Goal: Transaction & Acquisition: Purchase product/service

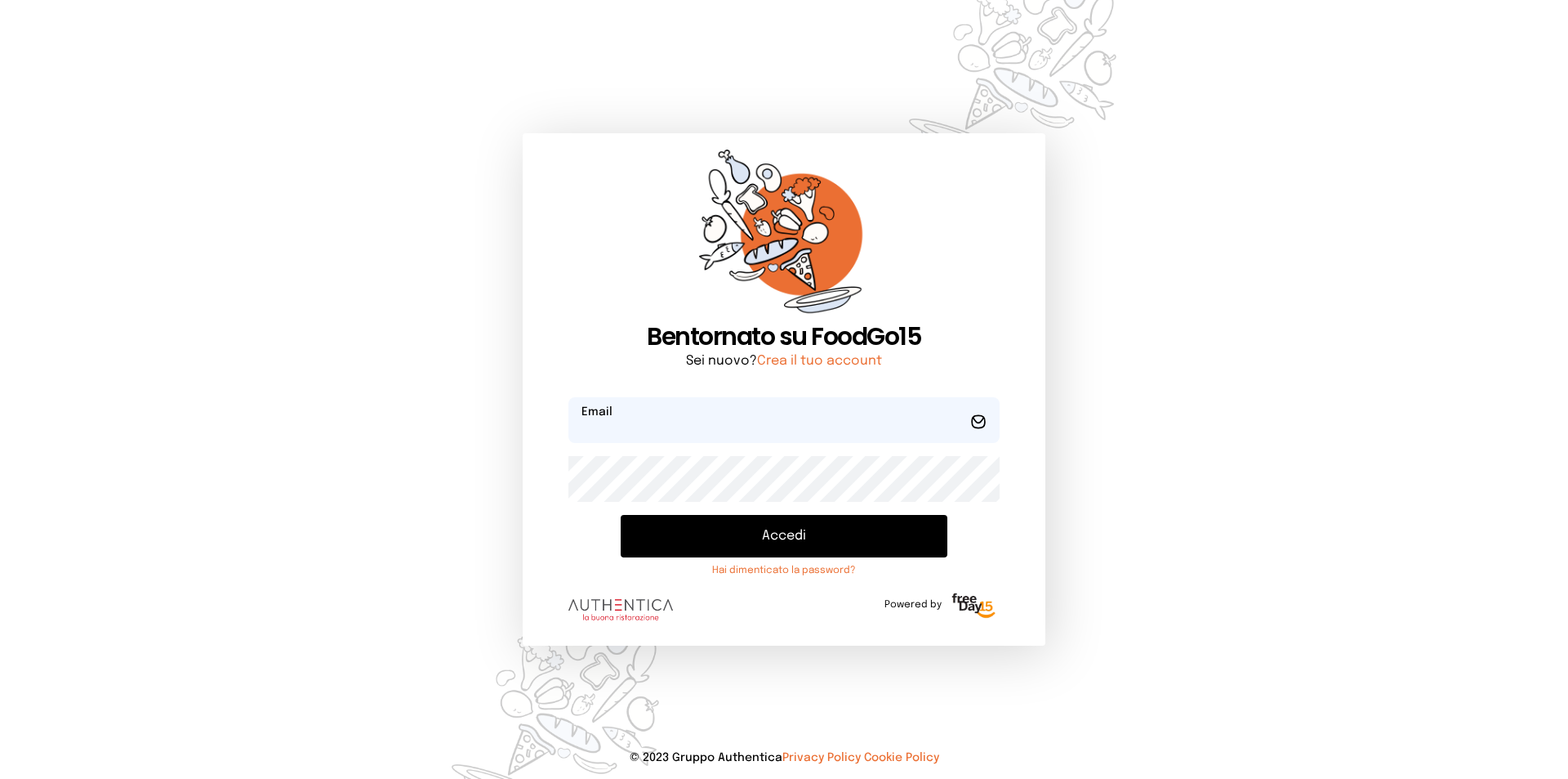
type input "**********"
click at [824, 542] on button "Accedi" at bounding box center [784, 536] width 326 height 42
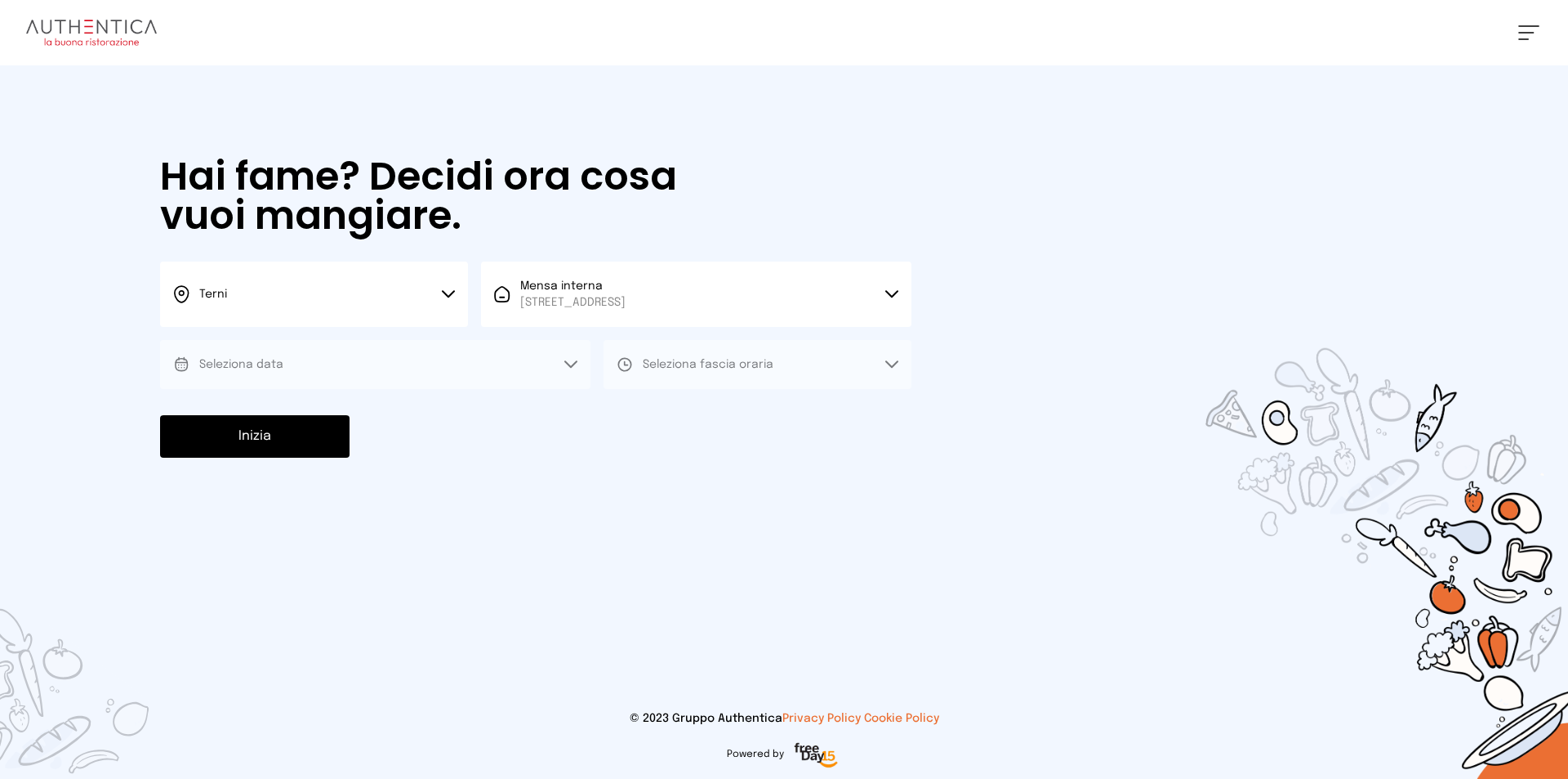
click at [573, 295] on span "[STREET_ADDRESS]" at bounding box center [572, 302] width 106 height 16
click at [581, 347] on span "Mensa interna" at bounding box center [572, 348] width 106 height 16
click at [406, 370] on button "Seleziona data" at bounding box center [374, 365] width 430 height 49
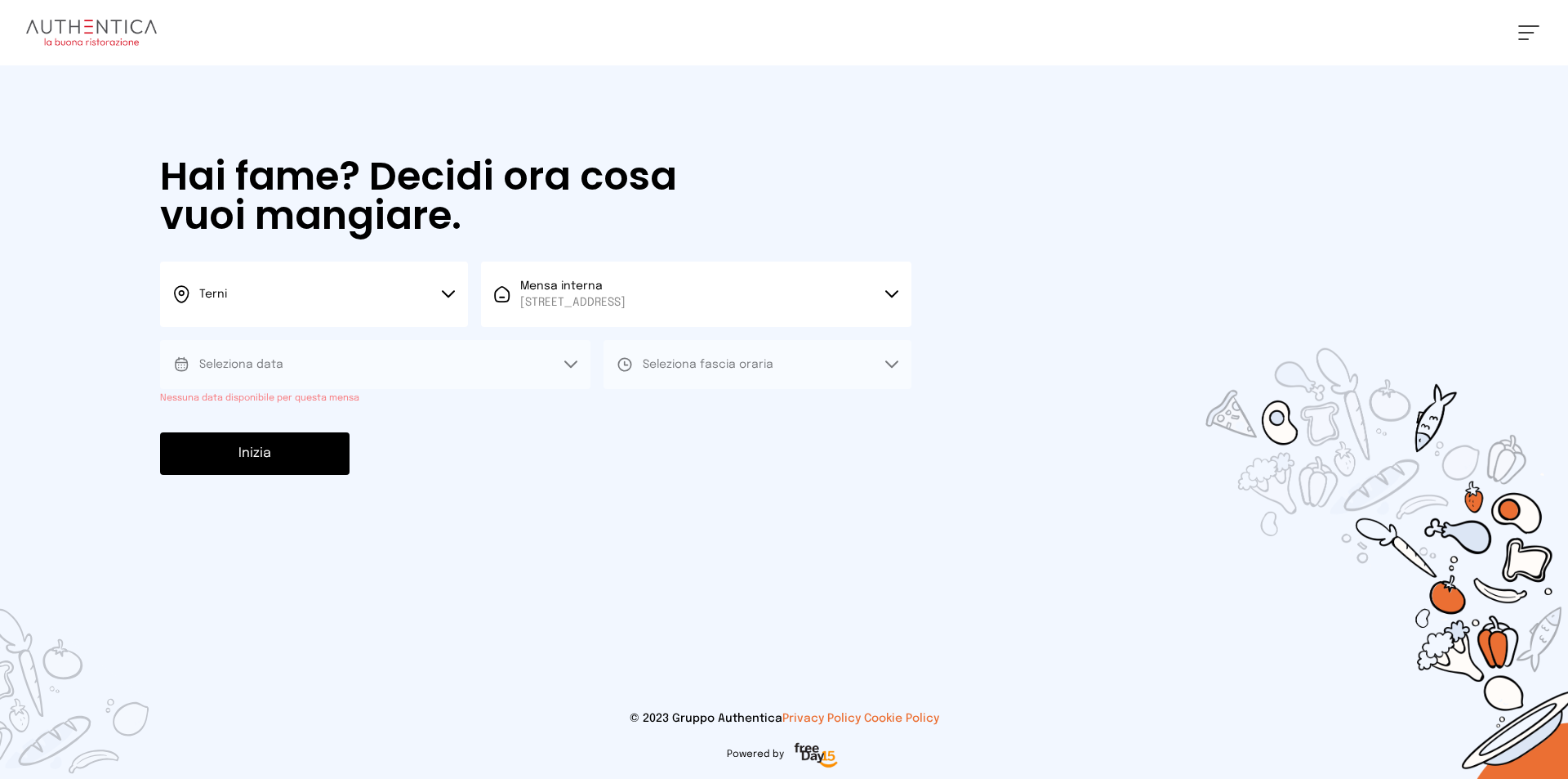
click at [401, 360] on button "Seleziona data" at bounding box center [374, 365] width 430 height 49
click at [683, 366] on span "Seleziona fascia oraria" at bounding box center [708, 365] width 131 height 12
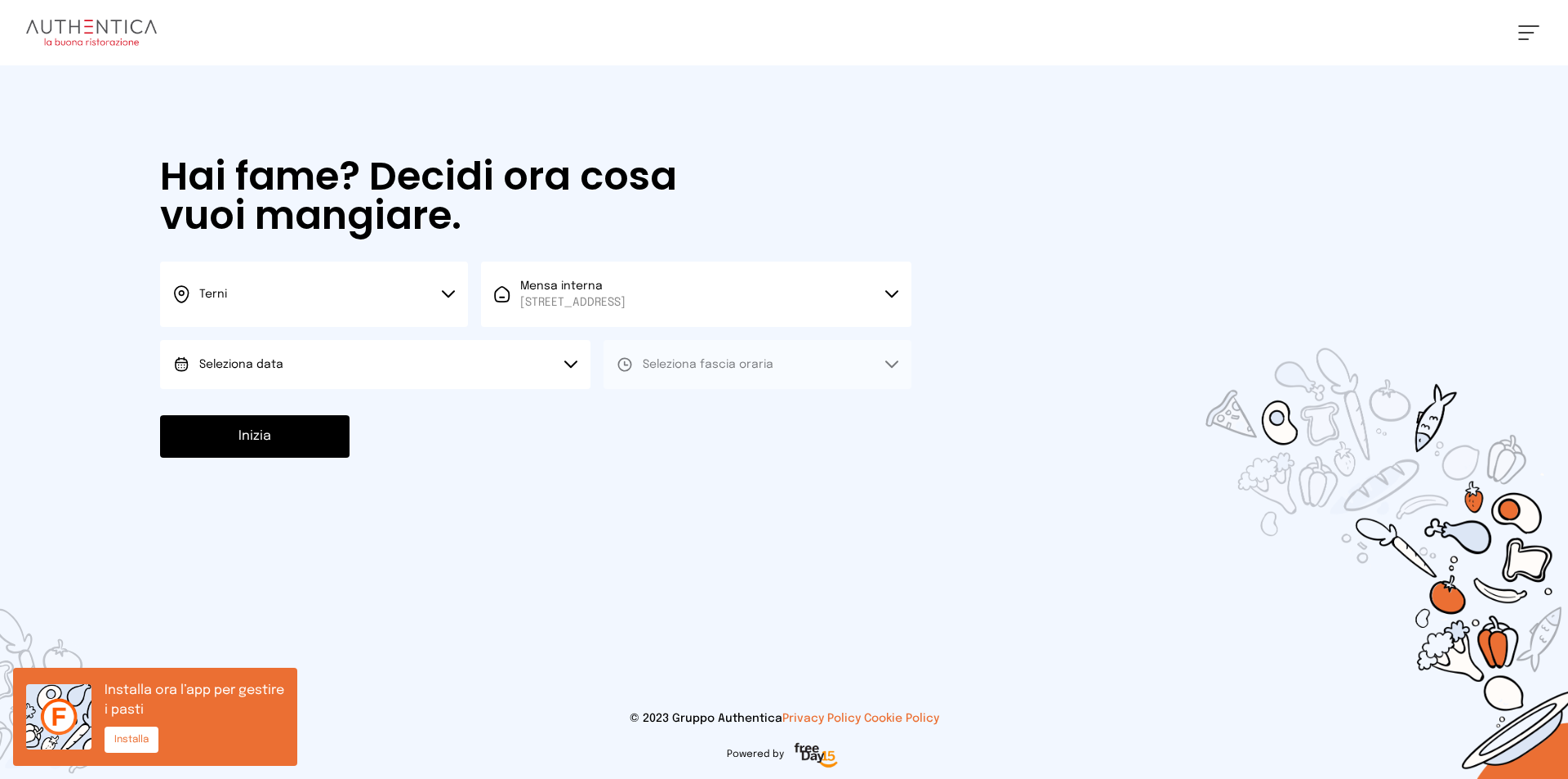
click at [324, 363] on button "Seleziona data" at bounding box center [374, 365] width 430 height 49
click at [332, 402] on li "[DATE], [DATE]" at bounding box center [374, 410] width 430 height 42
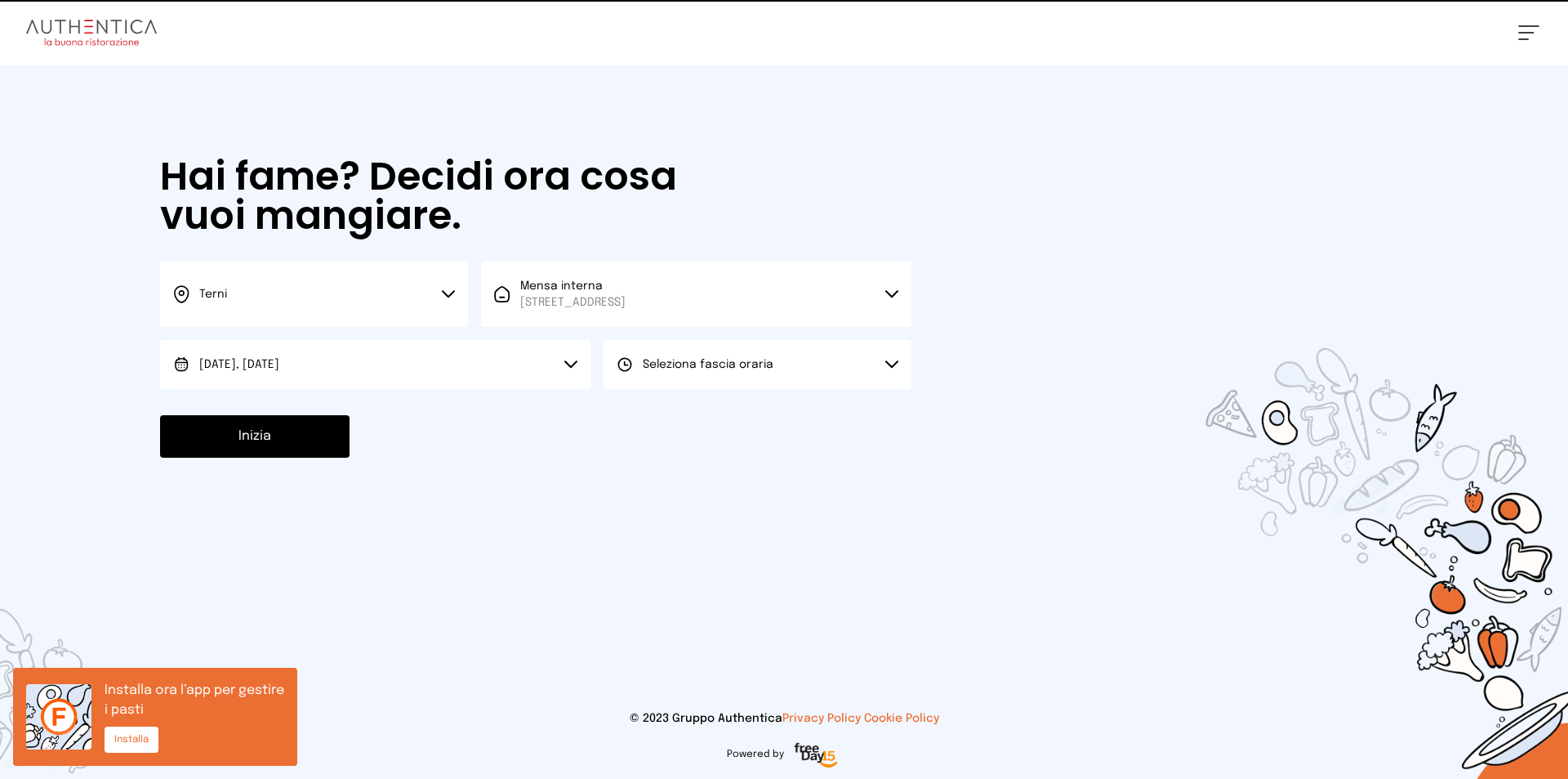
click at [808, 368] on button "Seleziona fascia oraria" at bounding box center [757, 365] width 308 height 49
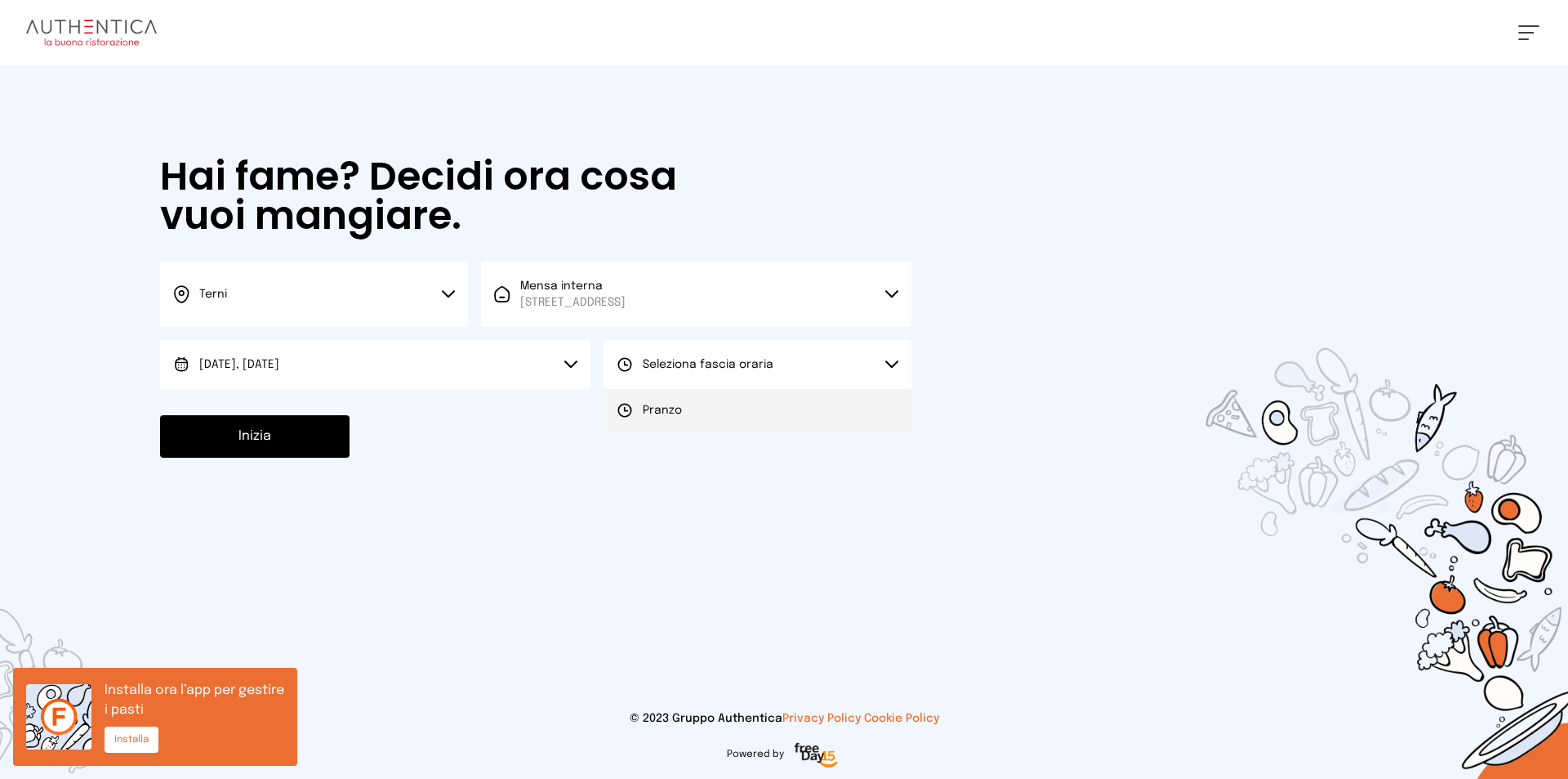
click at [806, 420] on li "Pranzo" at bounding box center [757, 410] width 308 height 42
click at [224, 426] on button "Inizia" at bounding box center [254, 436] width 189 height 42
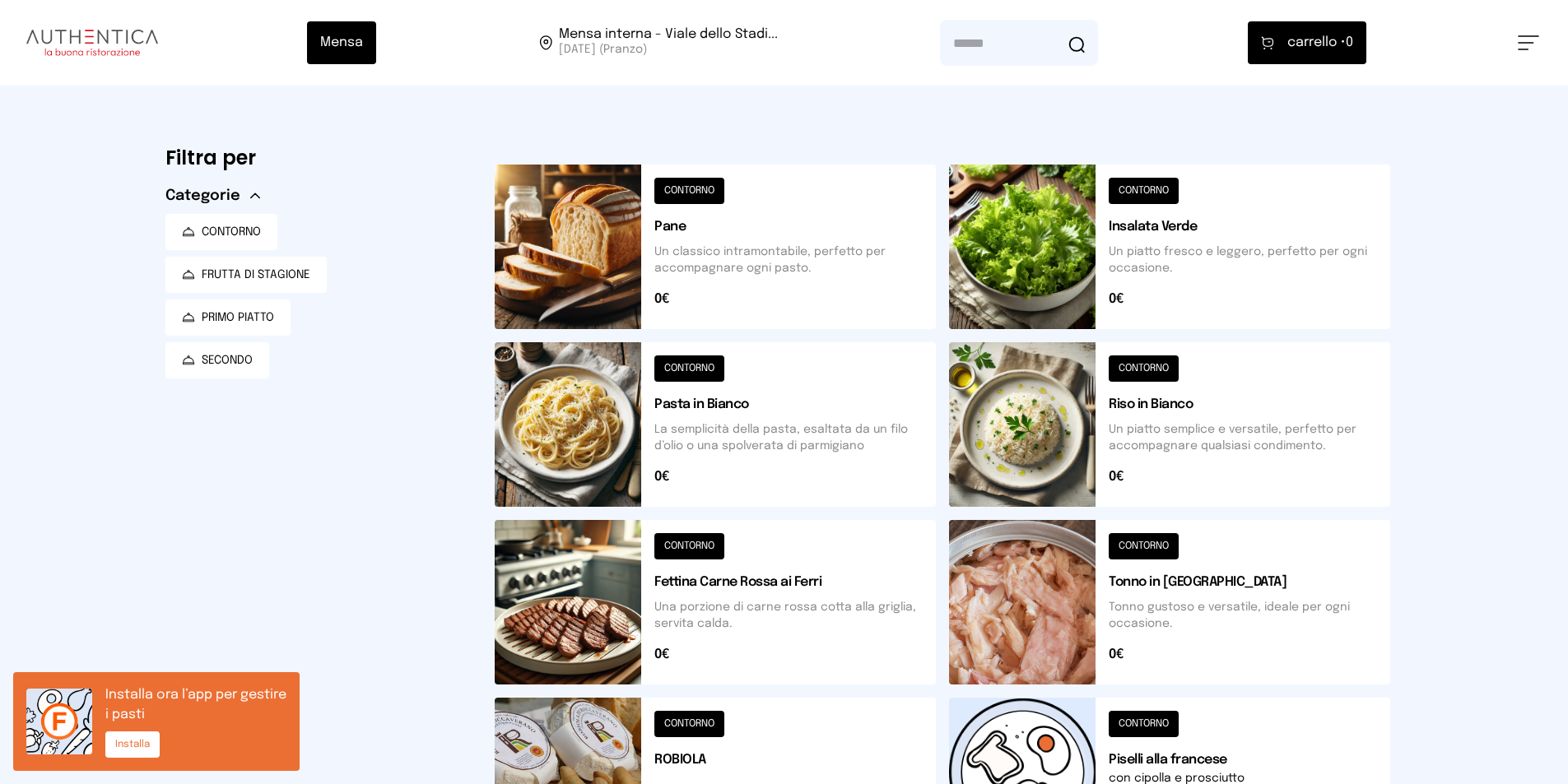
scroll to position [529, 0]
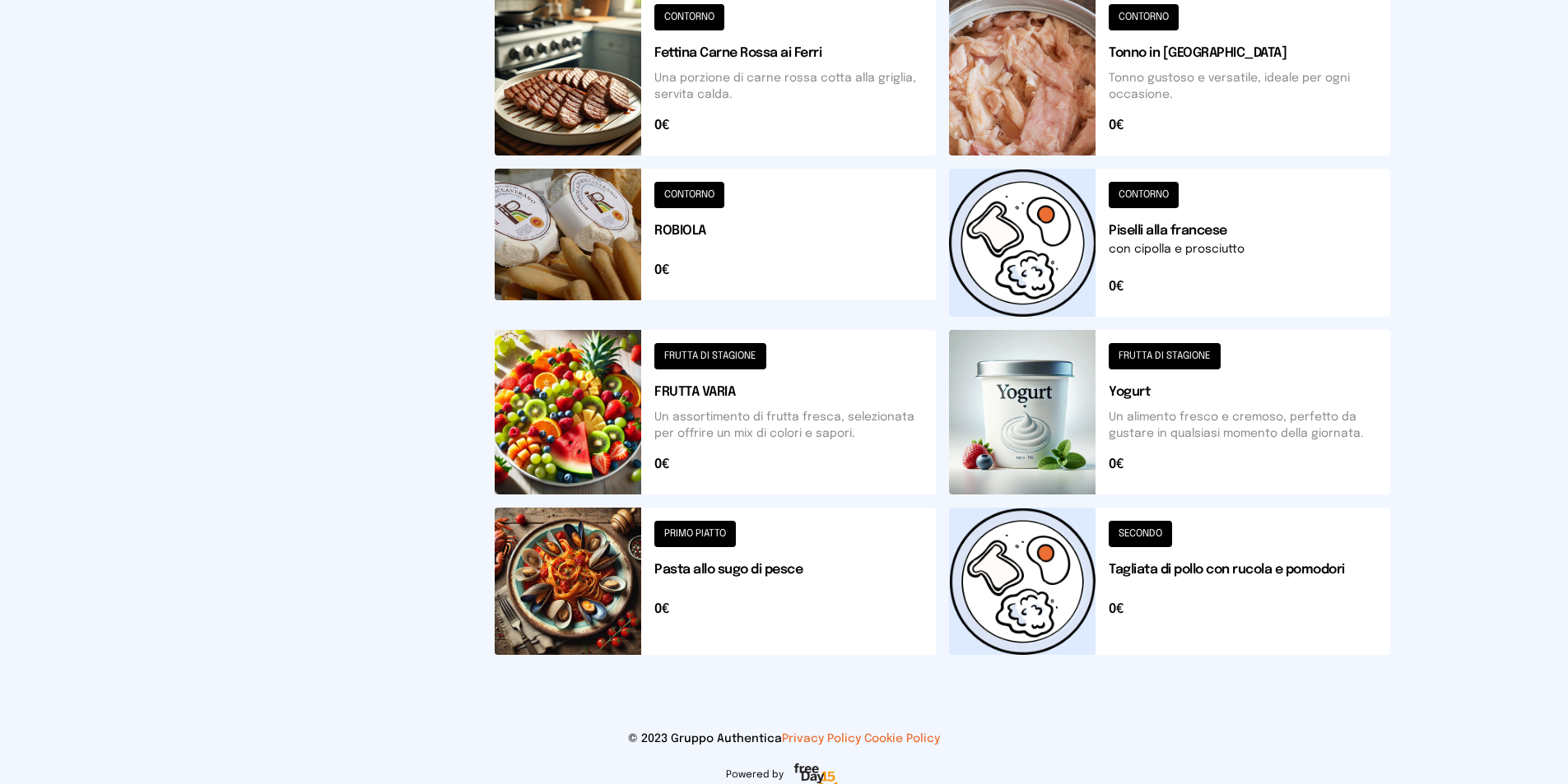
click at [1147, 541] on button at bounding box center [1169, 581] width 441 height 147
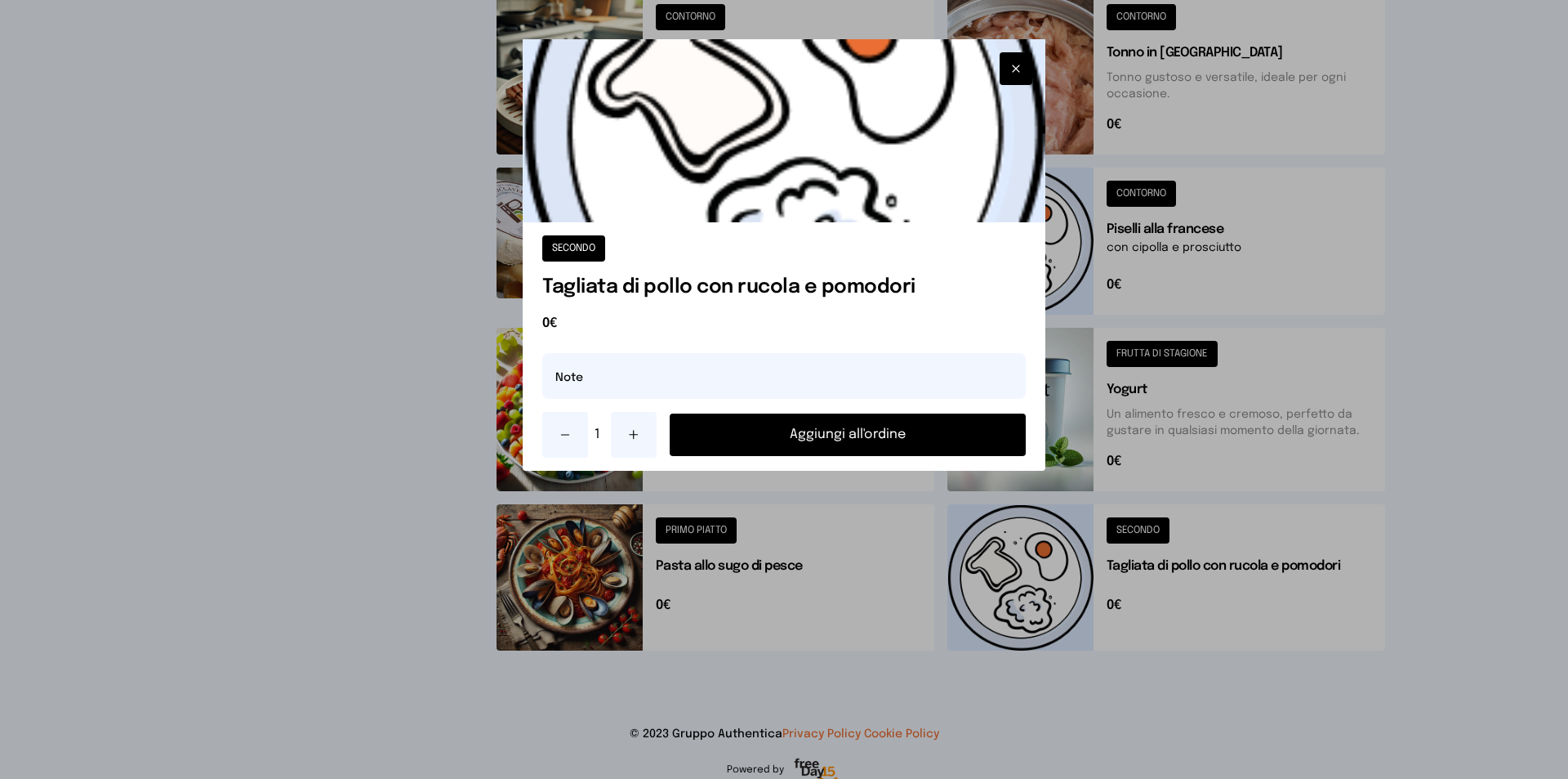
click at [799, 428] on button "Aggiungi all'ordine" at bounding box center [847, 435] width 356 height 42
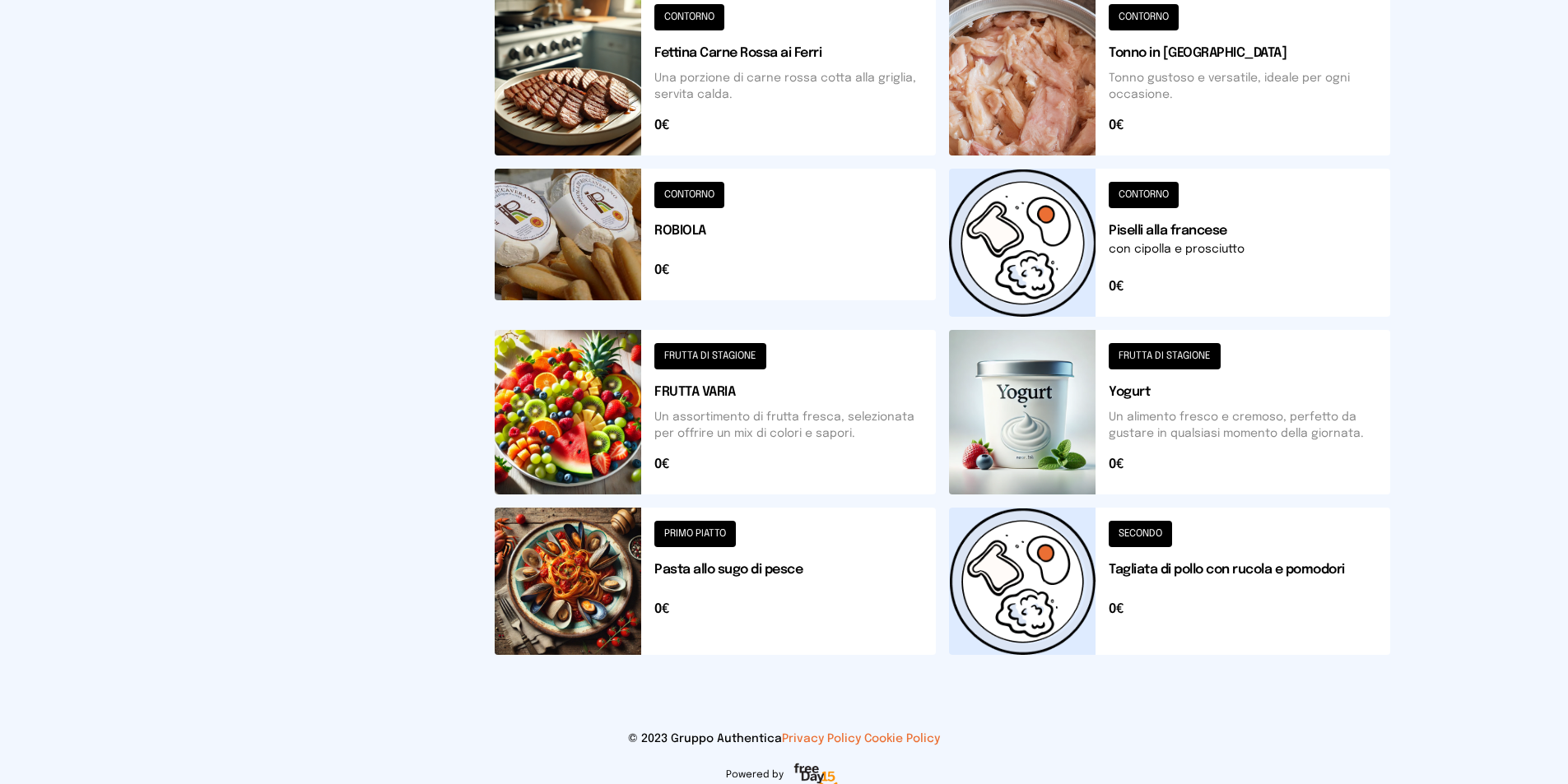
click at [1163, 200] on button at bounding box center [1169, 243] width 441 height 148
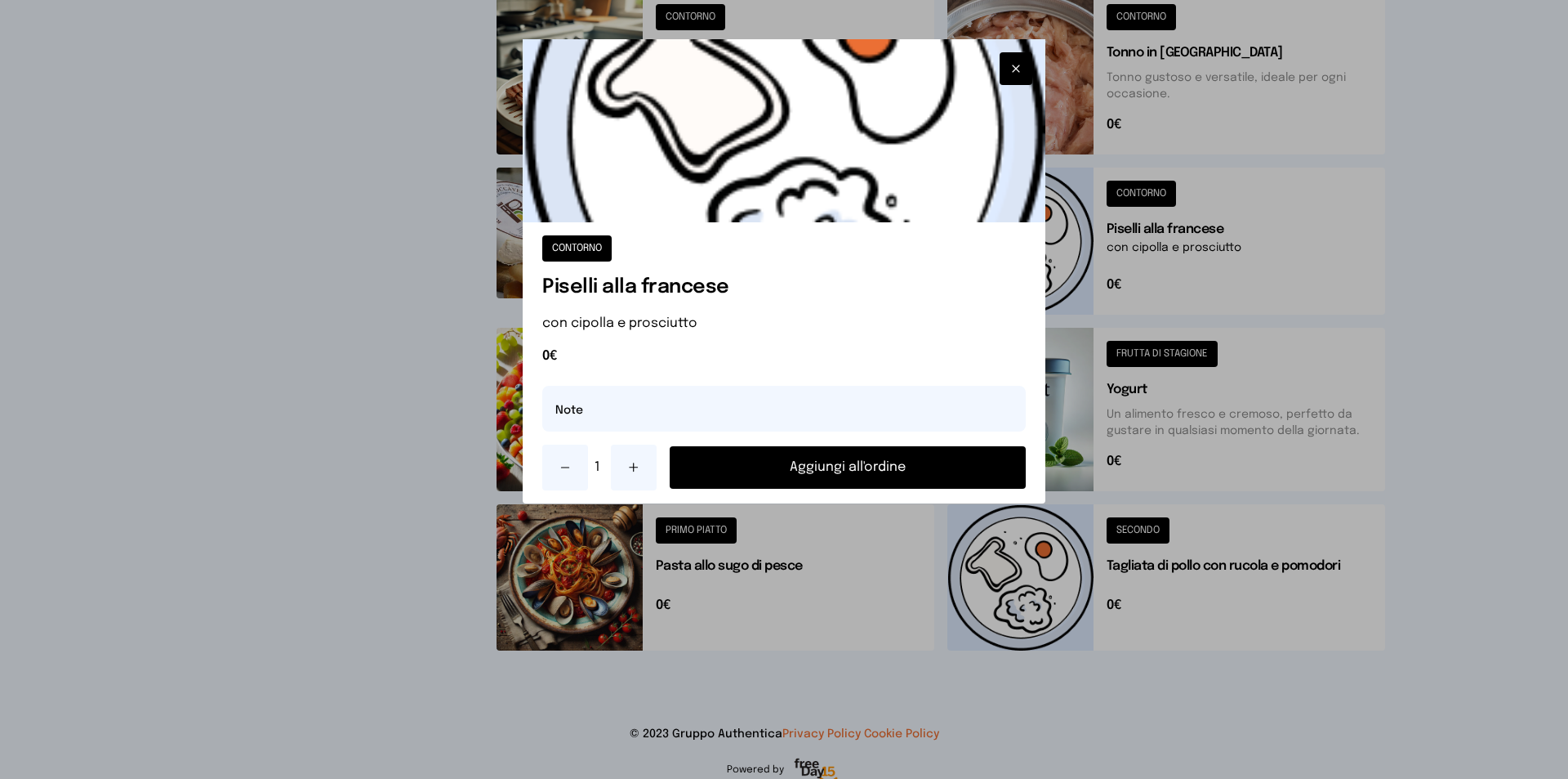
click at [919, 474] on button "Aggiungi all'ordine" at bounding box center [847, 468] width 356 height 42
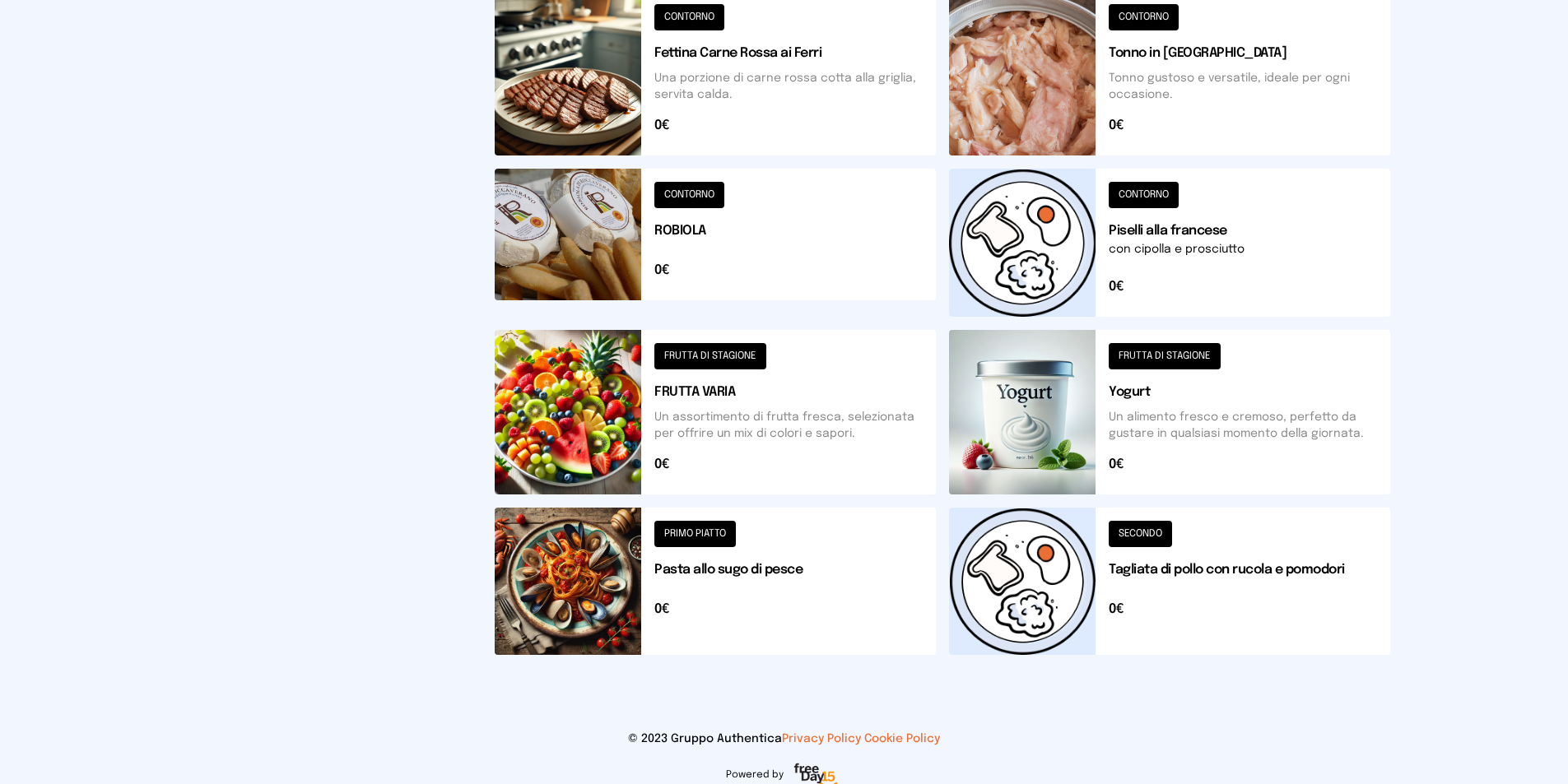
click at [1196, 347] on button at bounding box center [1169, 411] width 441 height 164
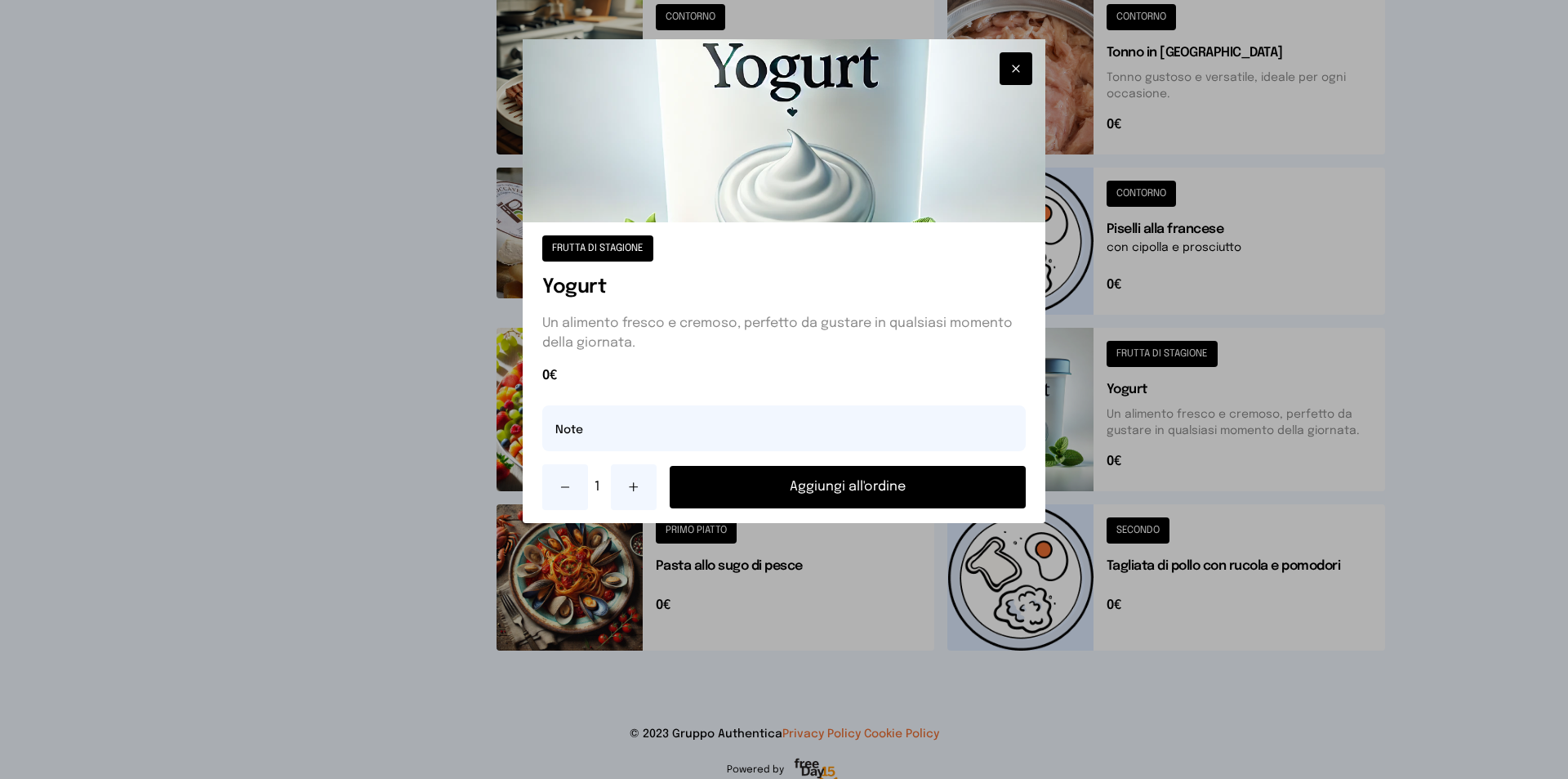
click at [883, 494] on button "Aggiungi all'ordine" at bounding box center [847, 487] width 356 height 42
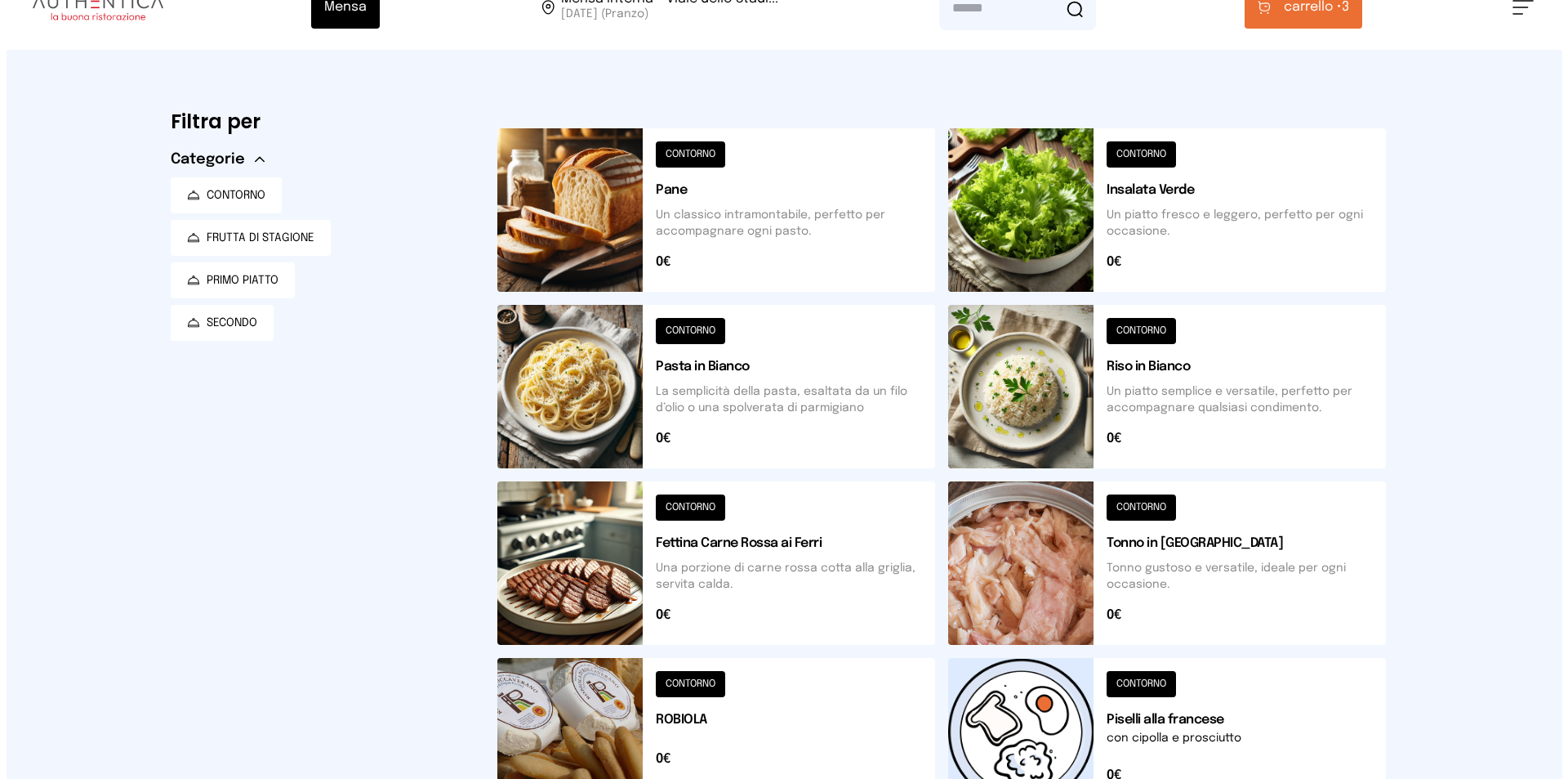
scroll to position [0, 0]
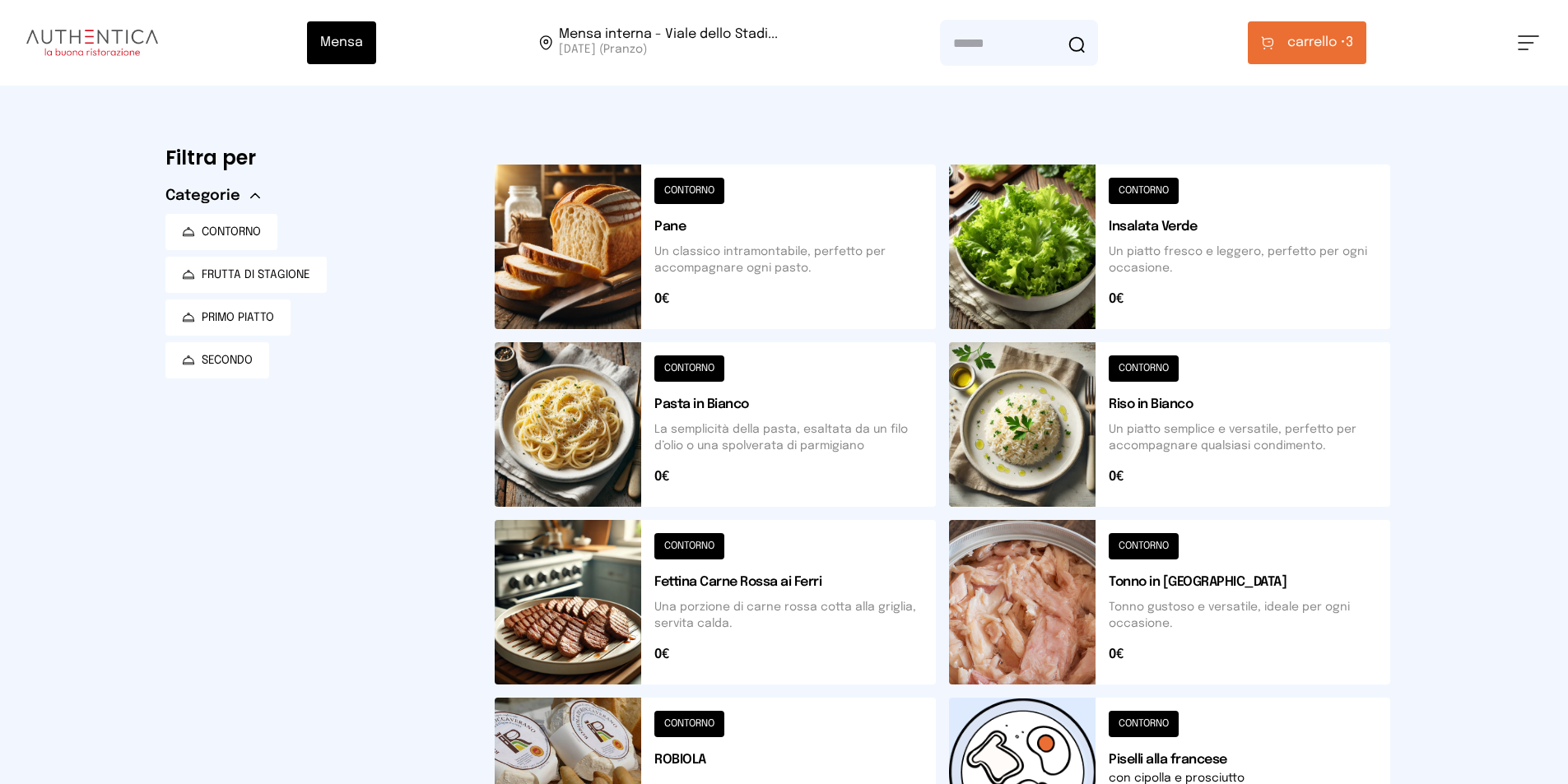
click at [1316, 29] on button "carrello • 3" at bounding box center [1307, 43] width 118 height 43
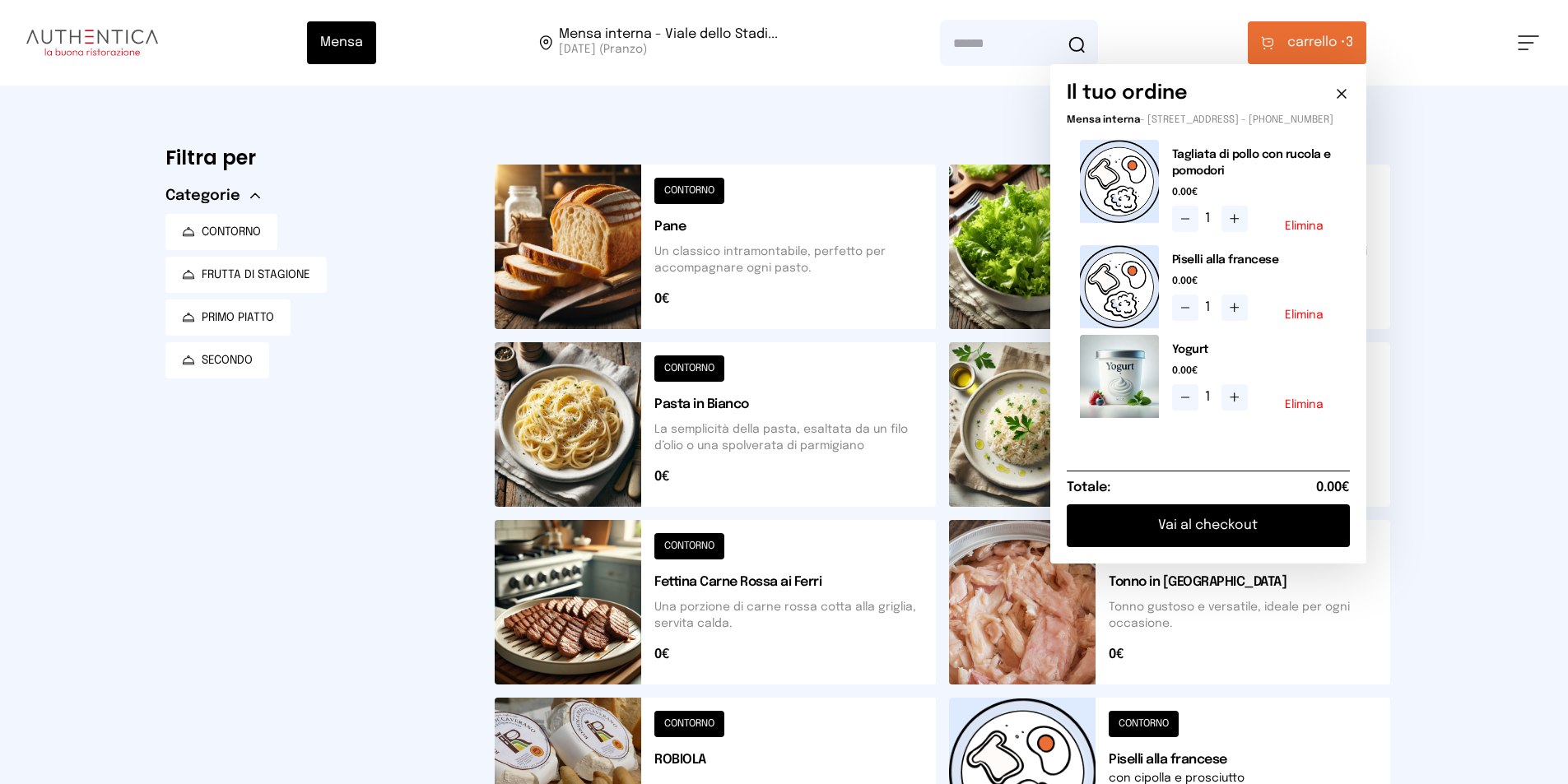
click at [1222, 539] on button "Vai al checkout" at bounding box center [1208, 525] width 283 height 43
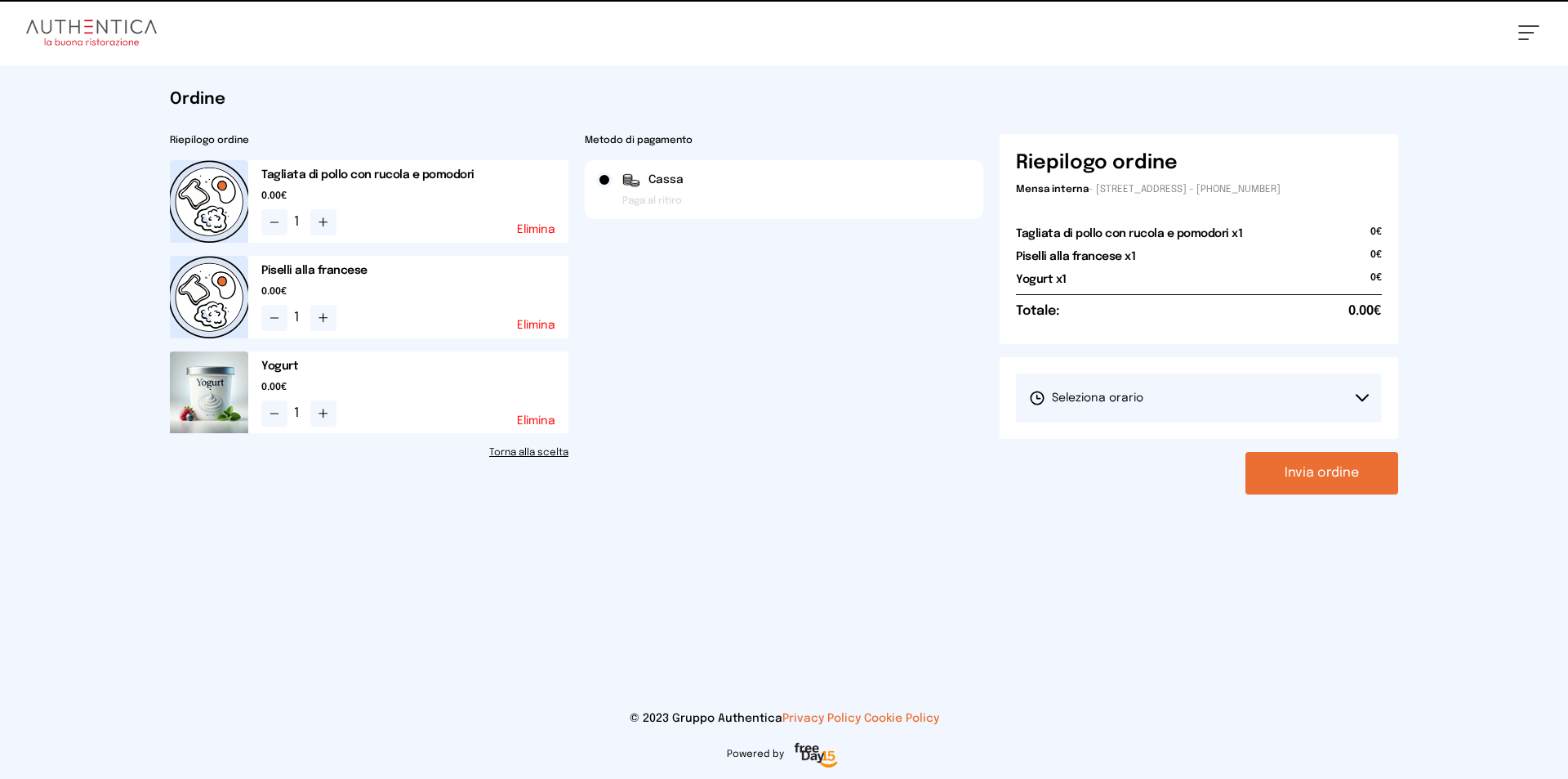
click at [1264, 376] on button "Seleziona orario" at bounding box center [1199, 398] width 366 height 49
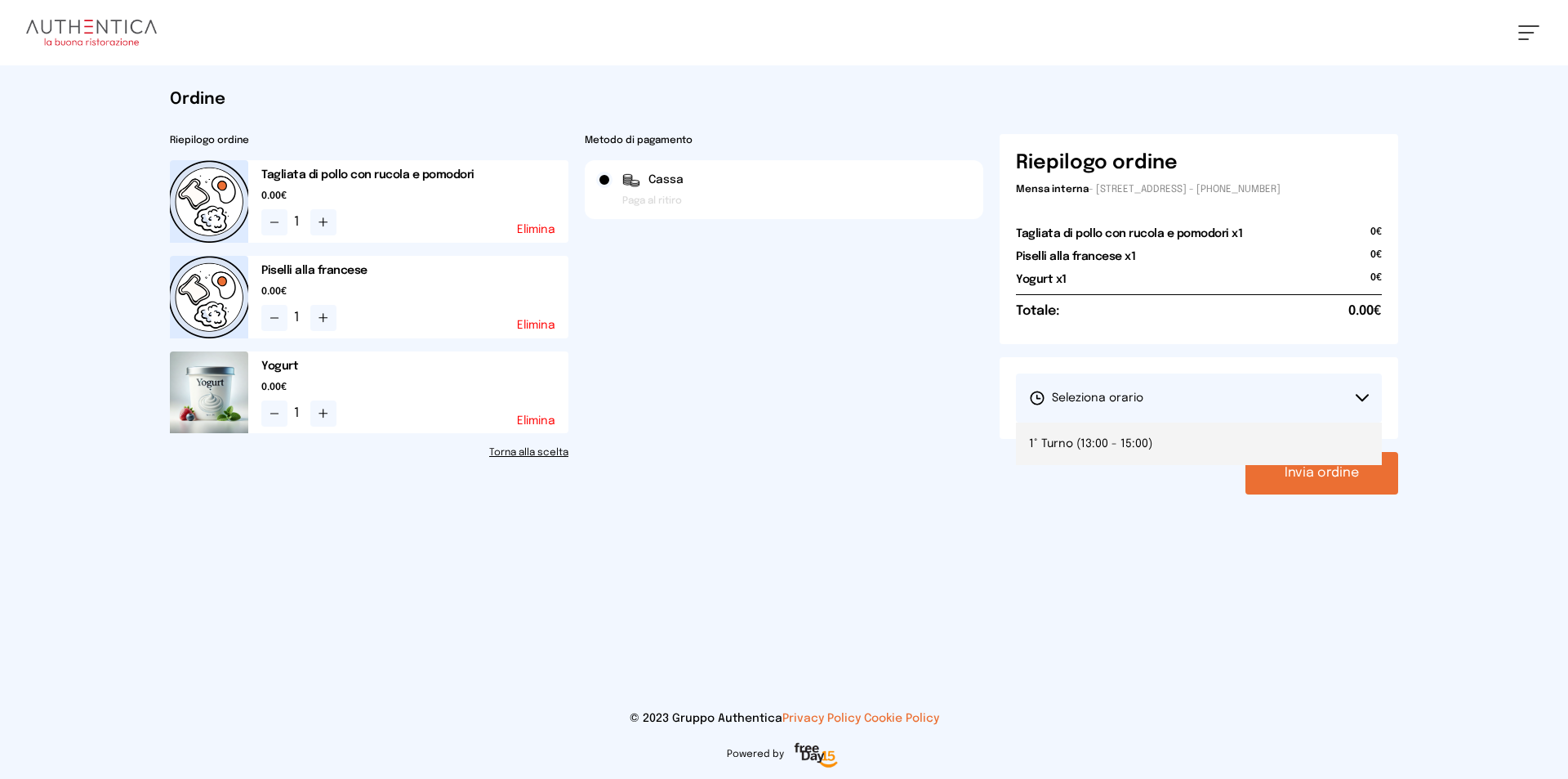
click at [1265, 447] on li "1° Turno (13:00 - 15:00)" at bounding box center [1199, 444] width 366 height 42
click at [1324, 467] on button "Invia ordine" at bounding box center [1321, 473] width 153 height 42
